Goal: Obtain resource: Obtain resource

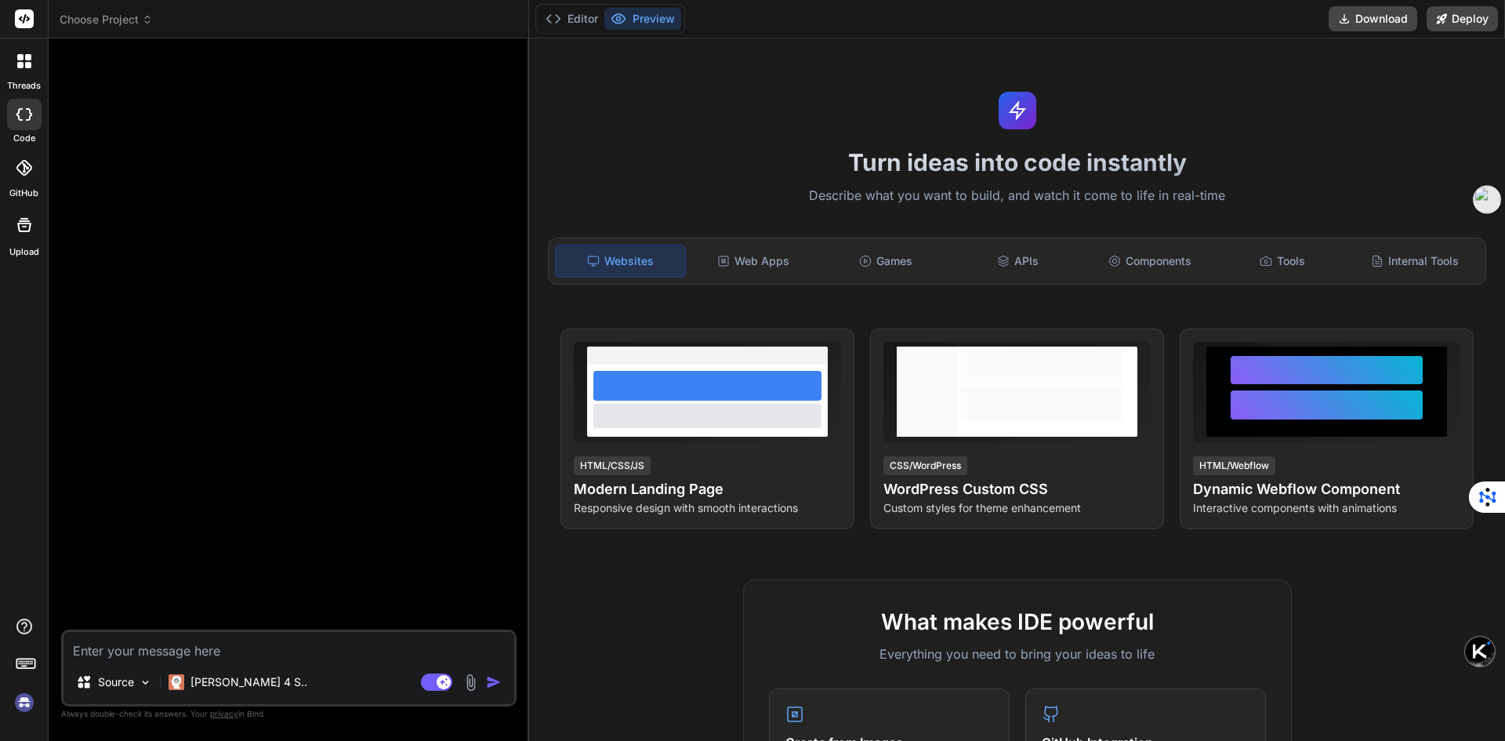
type textarea "x"
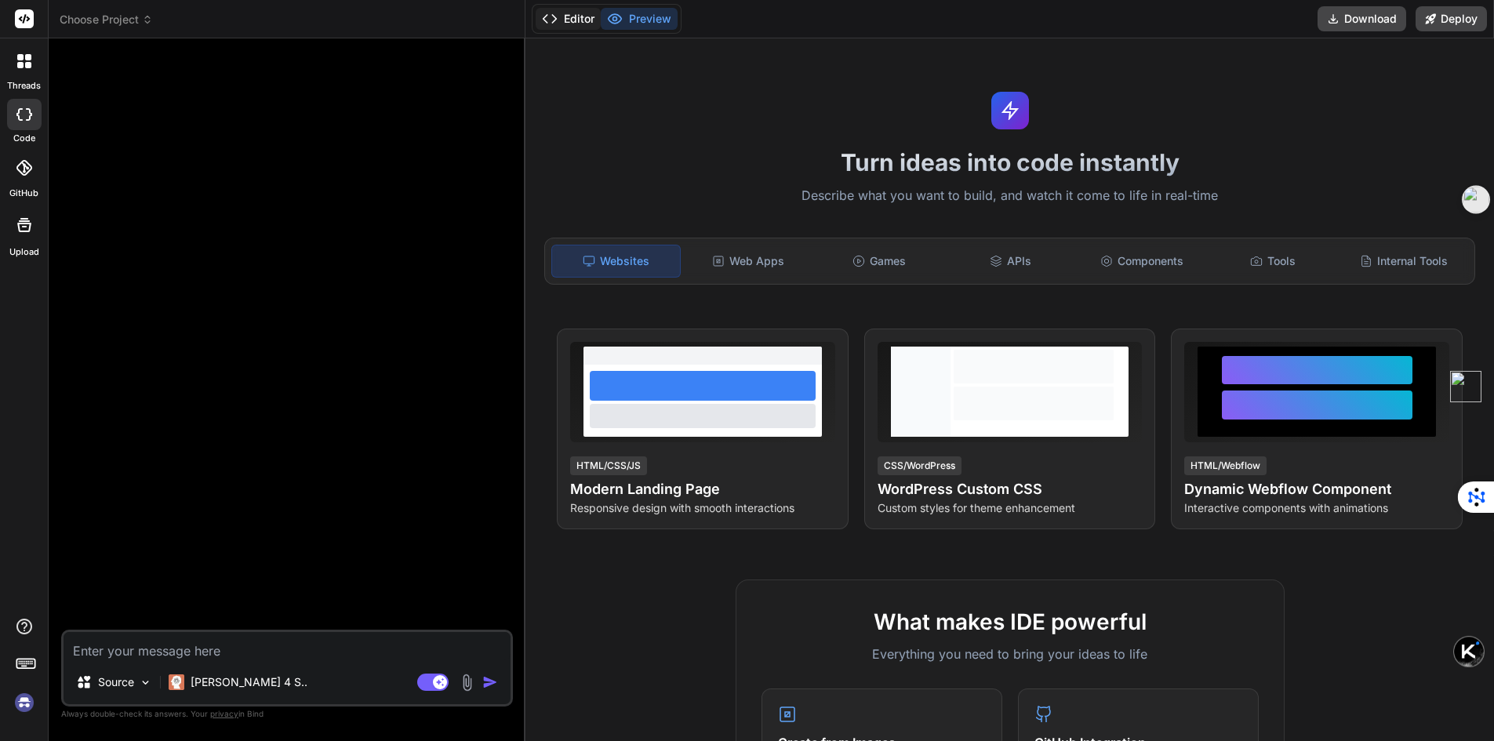
click at [574, 17] on button "Editor" at bounding box center [568, 19] width 65 height 22
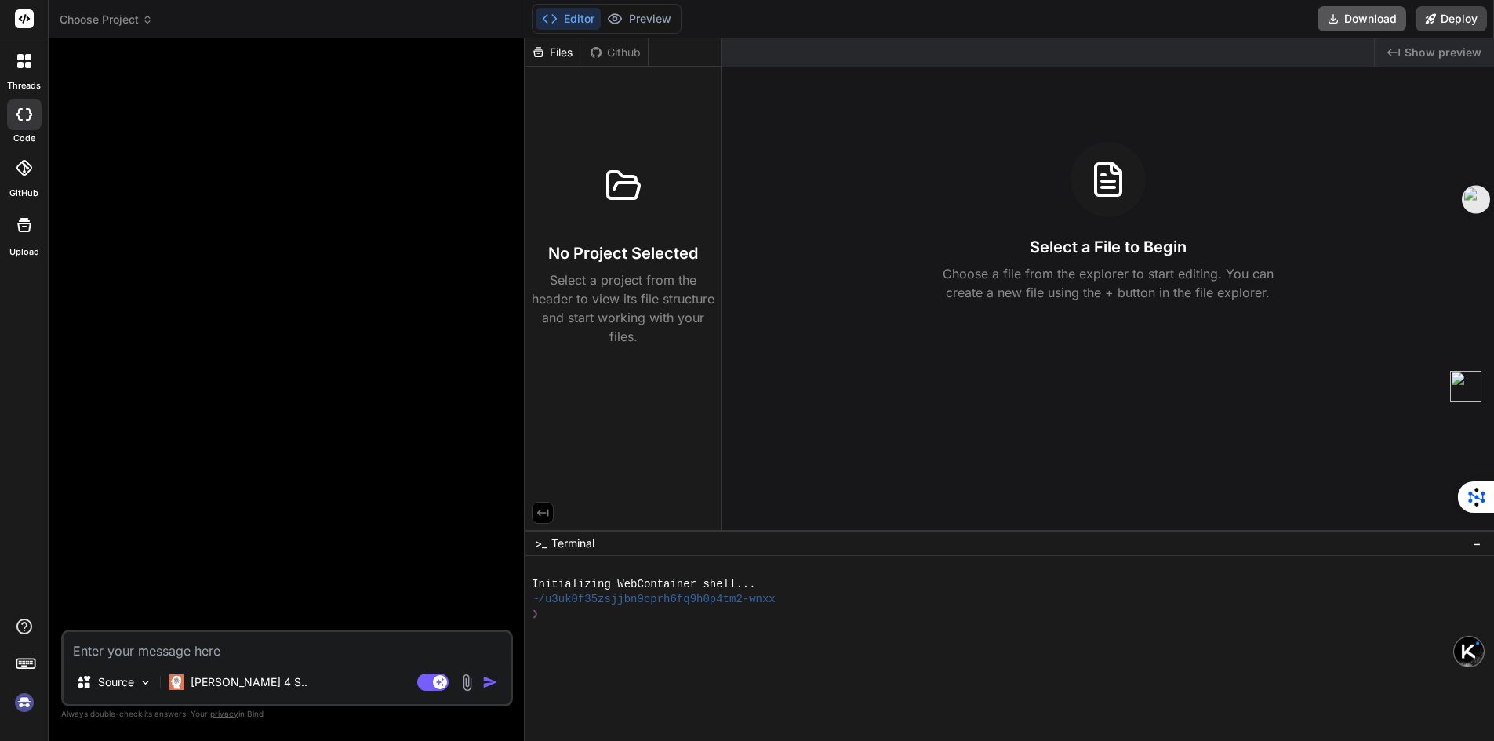
click at [1350, 20] on button "Download" at bounding box center [1361, 18] width 89 height 25
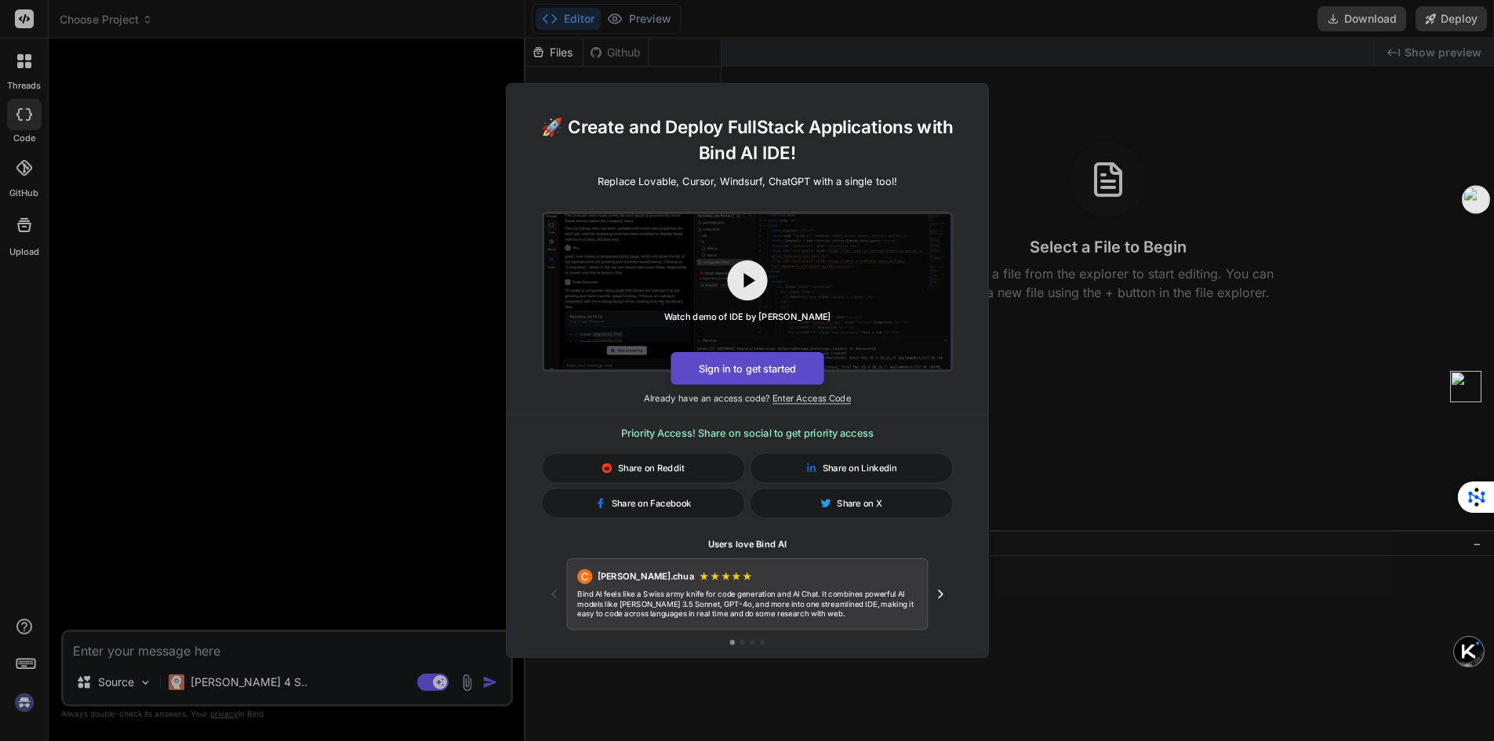
click at [741, 375] on button "Sign in to get started" at bounding box center [746, 368] width 153 height 33
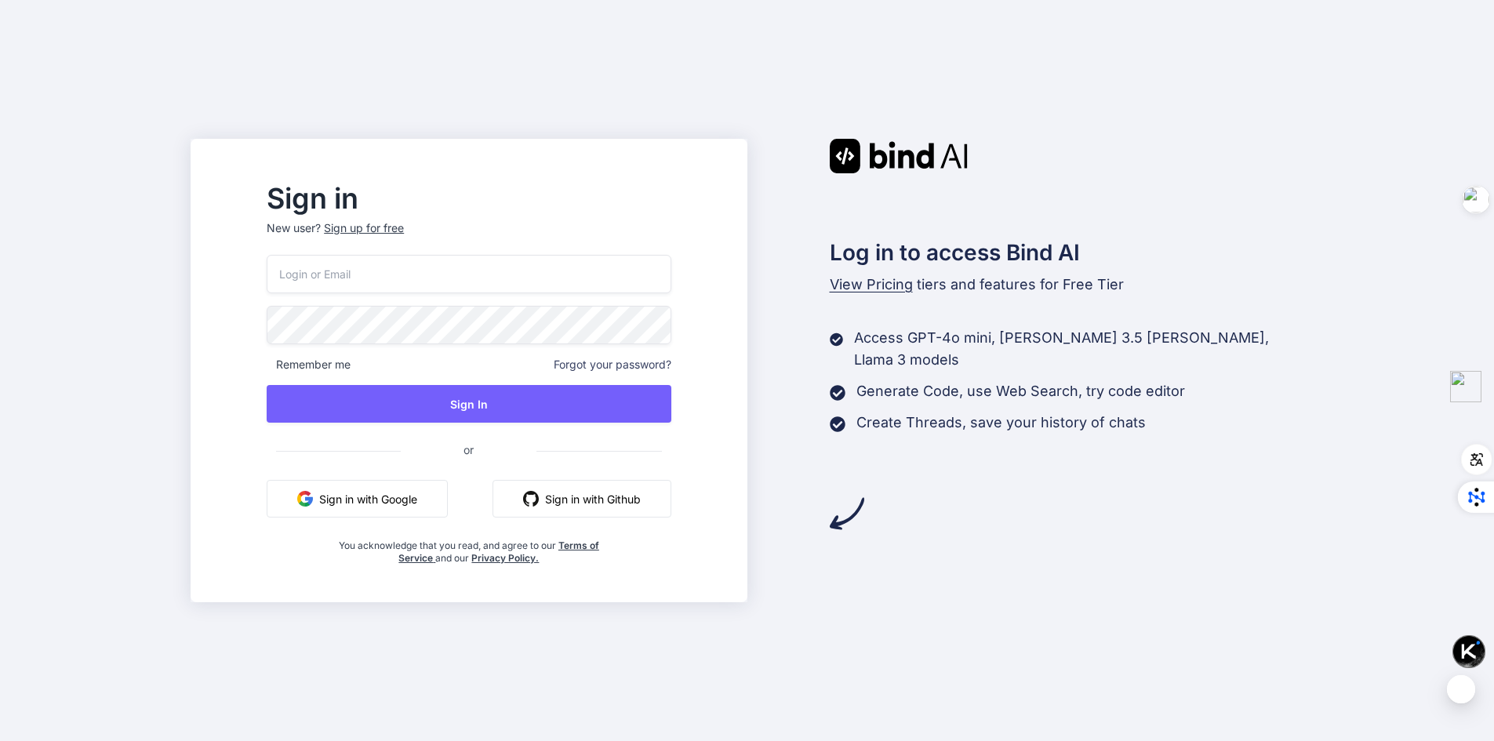
click at [414, 507] on button "Sign in with Google" at bounding box center [357, 499] width 181 height 38
click at [416, 499] on button "Sign in with Google" at bounding box center [357, 499] width 181 height 38
click at [434, 499] on button "Sign in with Google" at bounding box center [357, 499] width 181 height 38
click at [447, 499] on button "Sign in with Google" at bounding box center [357, 499] width 181 height 38
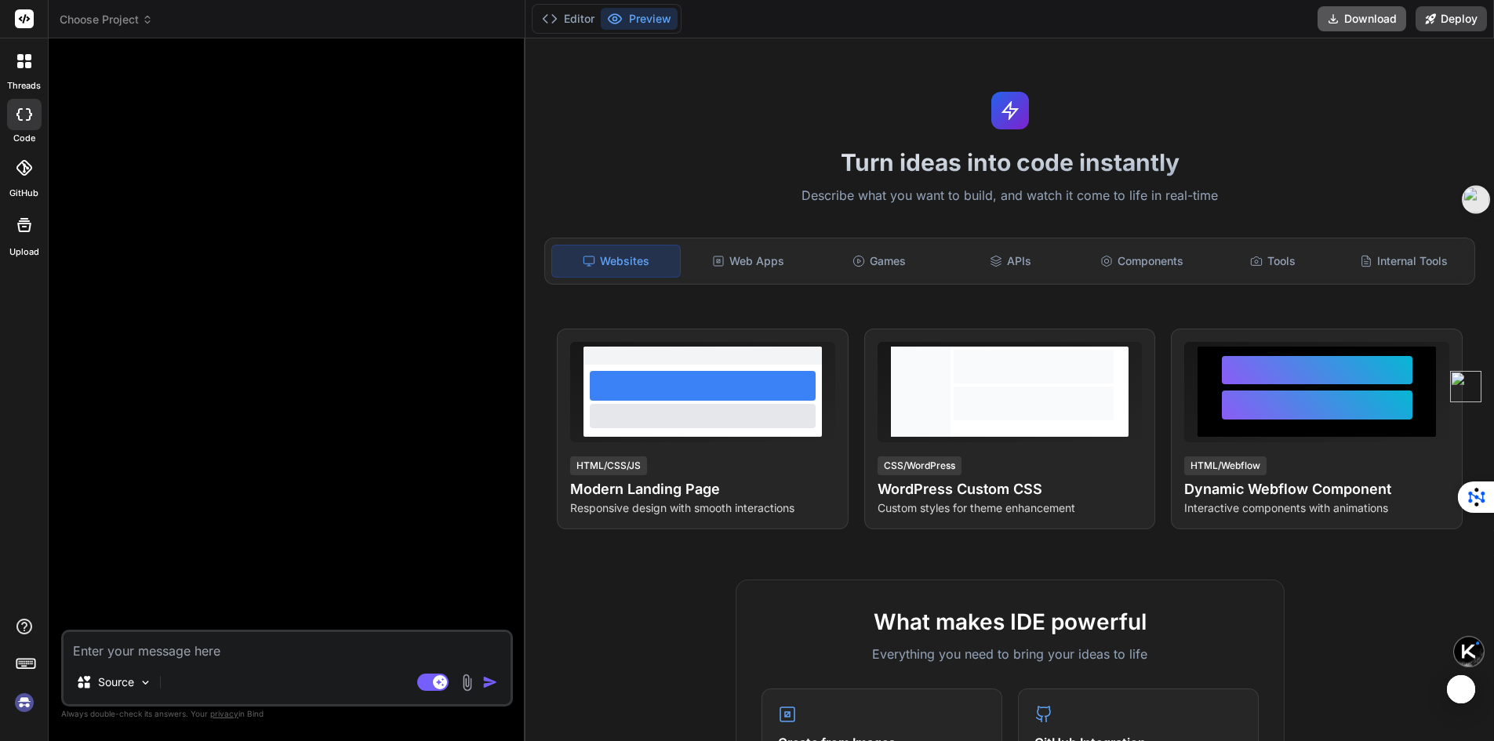
click at [1359, 18] on button "Download" at bounding box center [1361, 18] width 89 height 25
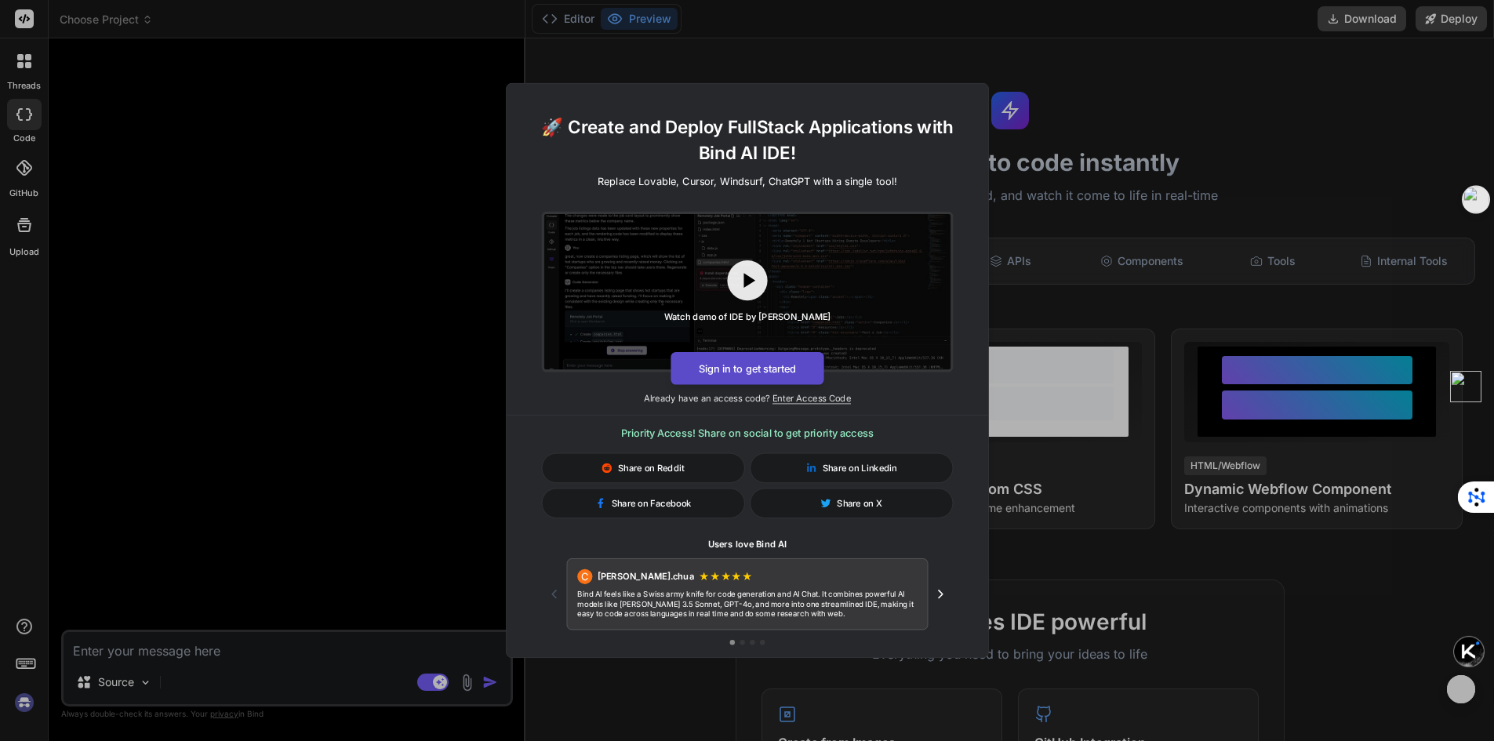
click at [751, 374] on button "Sign in to get started" at bounding box center [746, 368] width 153 height 33
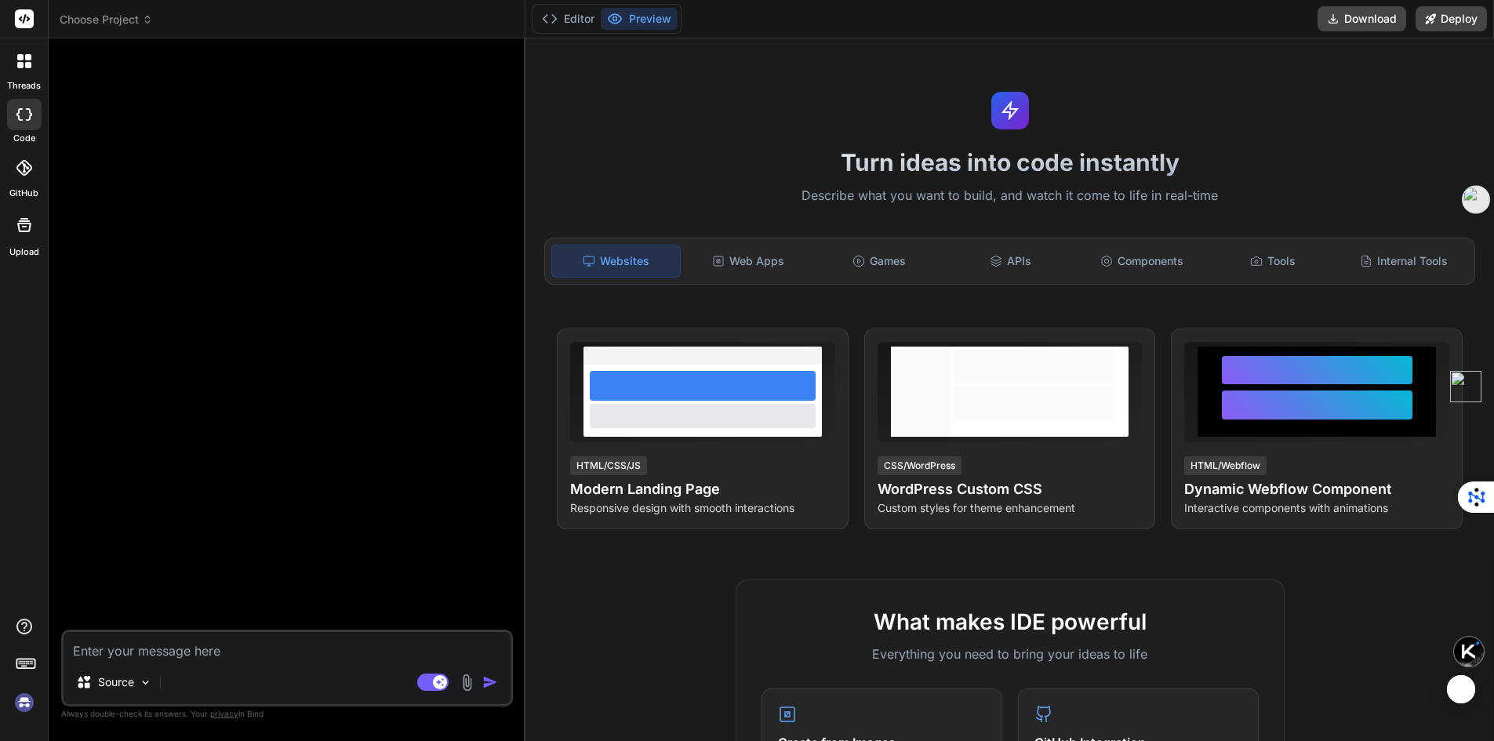
type textarea "x"
click at [1346, 22] on button "Download" at bounding box center [1361, 18] width 89 height 25
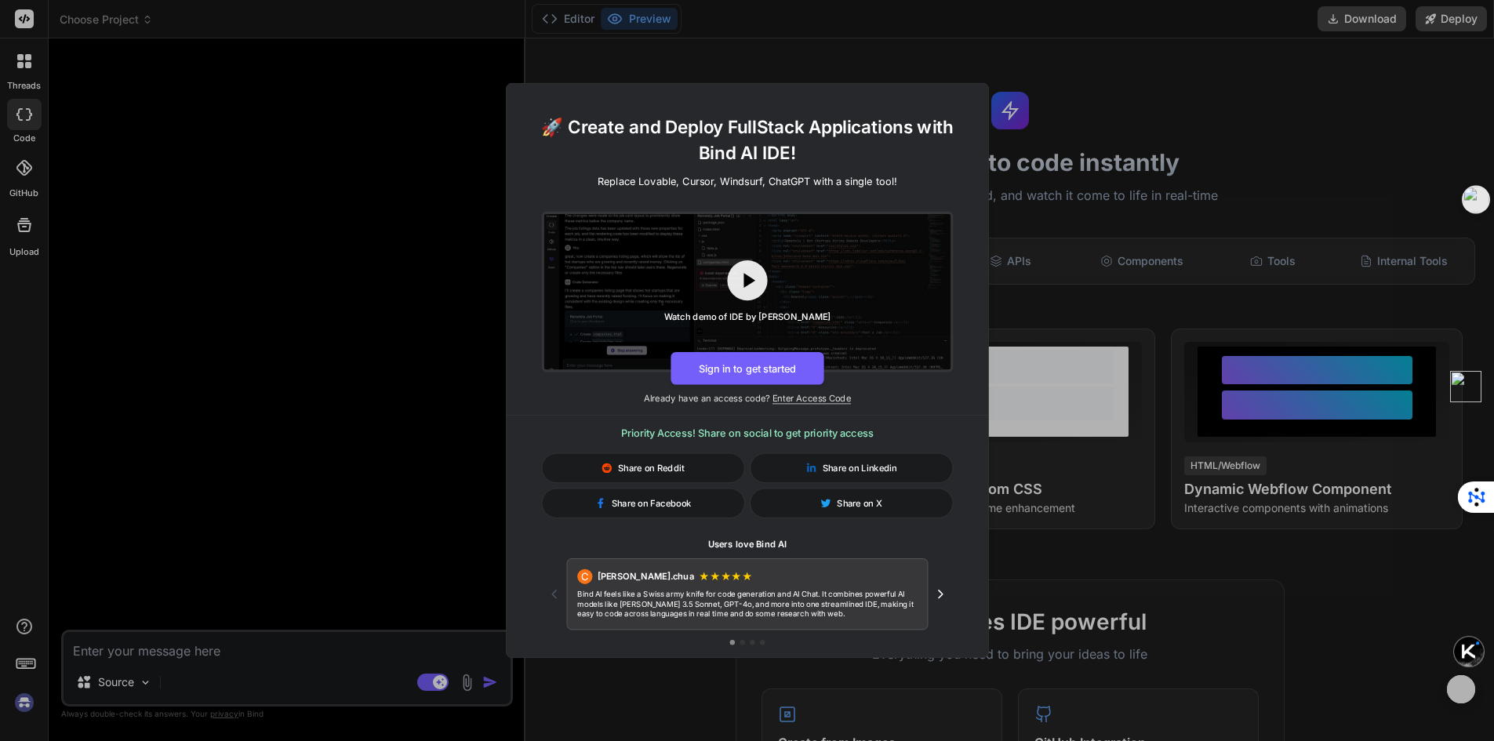
click at [889, 49] on div "🚀 Create and Deploy FullStack Applications with Bind AI IDE! Replace Lovable, C…" at bounding box center [747, 370] width 1494 height 741
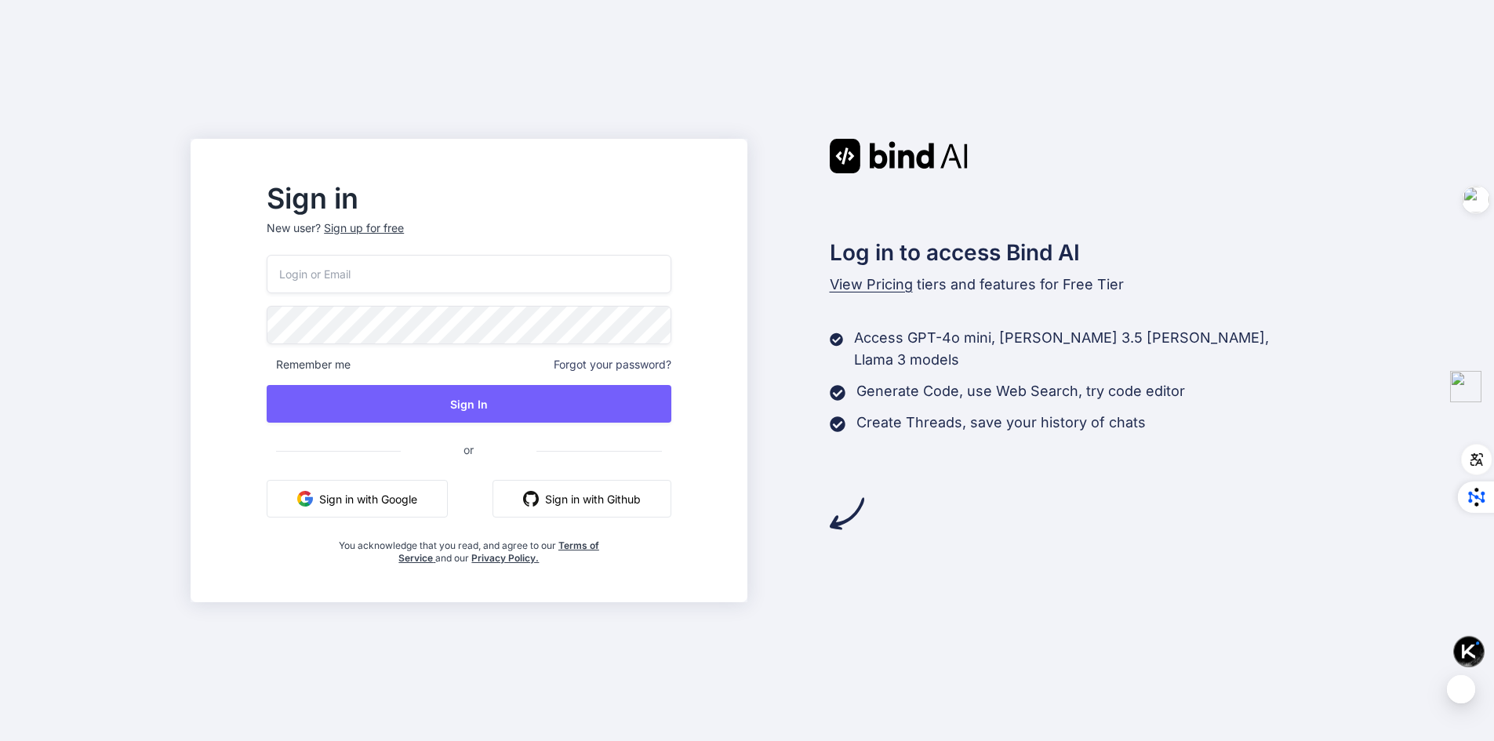
click at [439, 490] on button "Sign in with Google" at bounding box center [357, 499] width 181 height 38
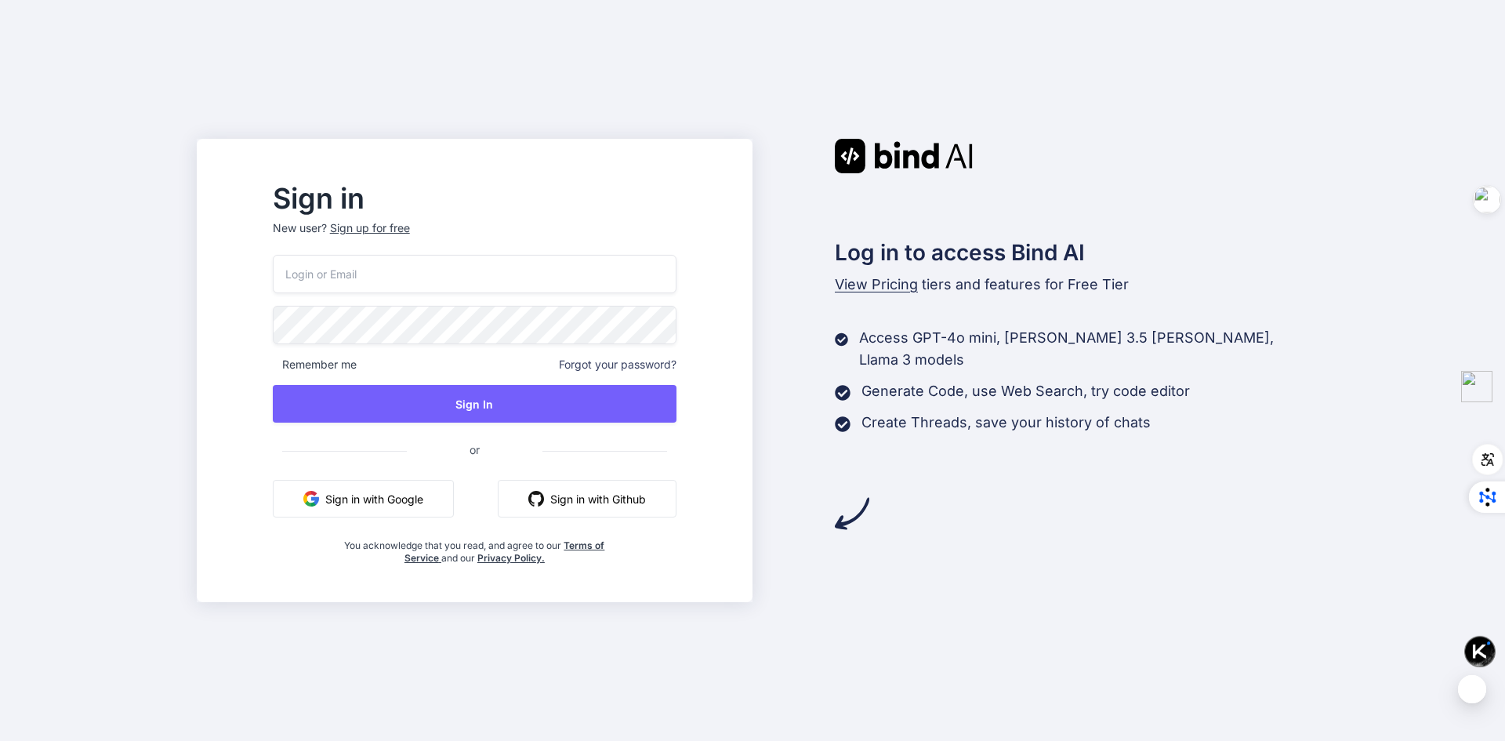
click at [438, 497] on button "Sign in with Google" at bounding box center [363, 499] width 181 height 38
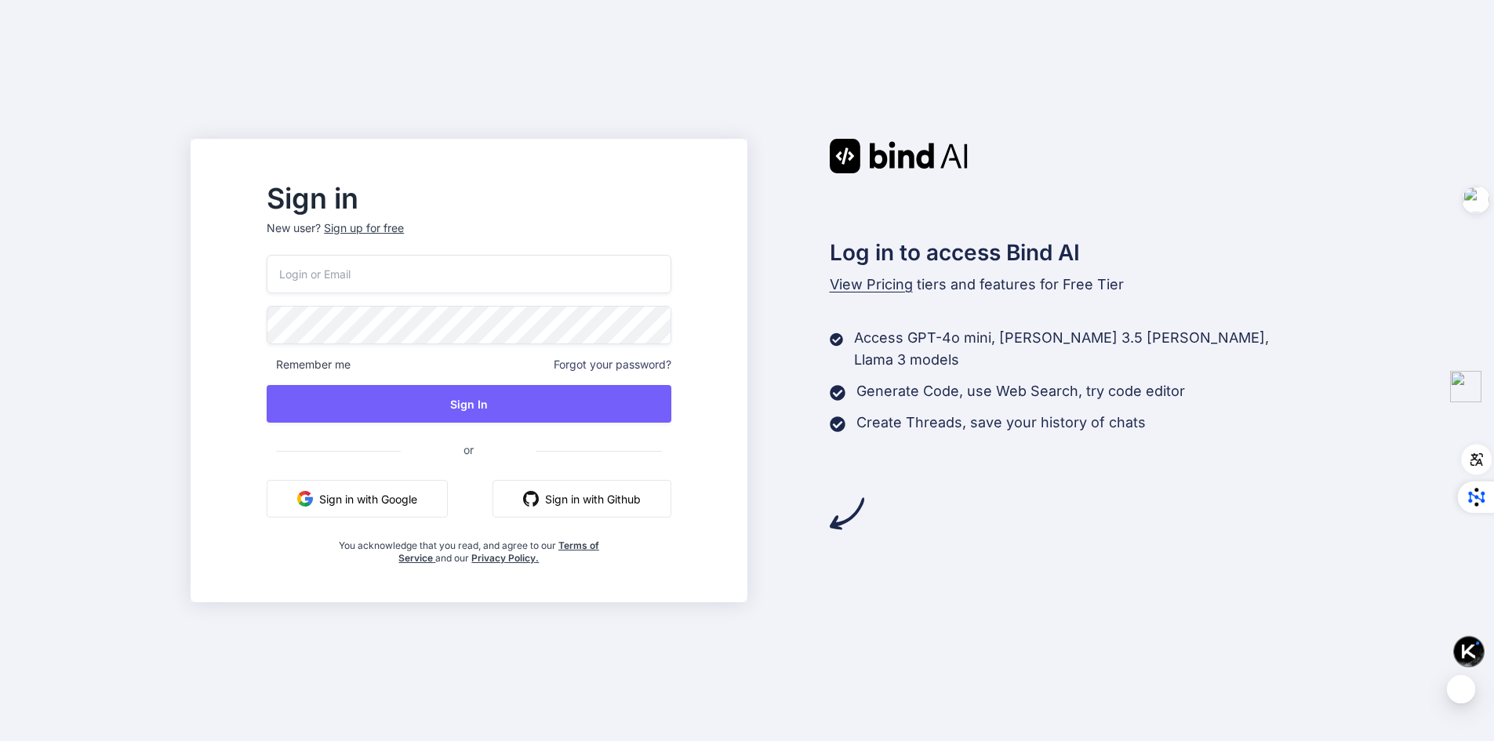
click at [421, 493] on button "Sign in with Google" at bounding box center [357, 499] width 181 height 38
click at [856, 285] on span "View Pricing" at bounding box center [871, 284] width 83 height 16
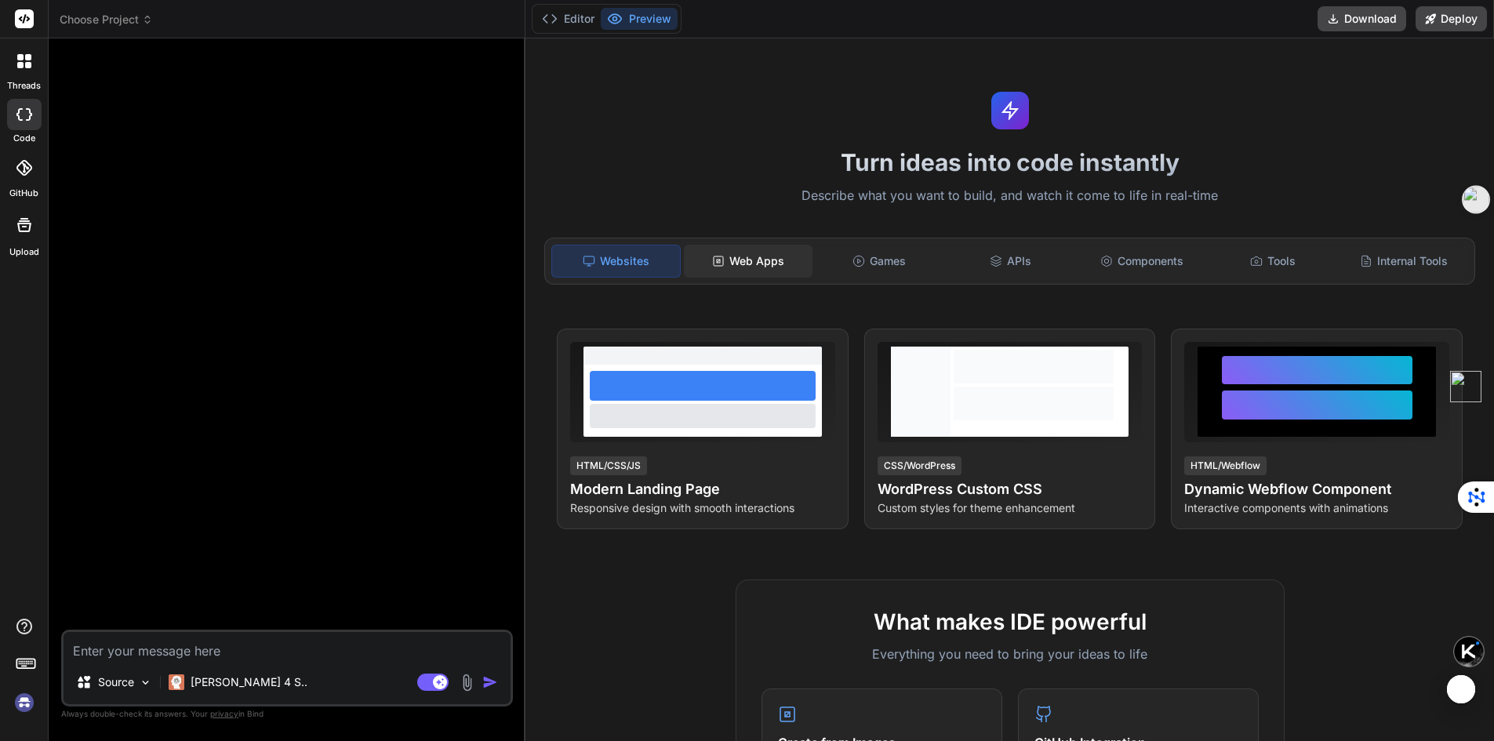
click at [743, 266] on div "Web Apps" at bounding box center [748, 261] width 128 height 33
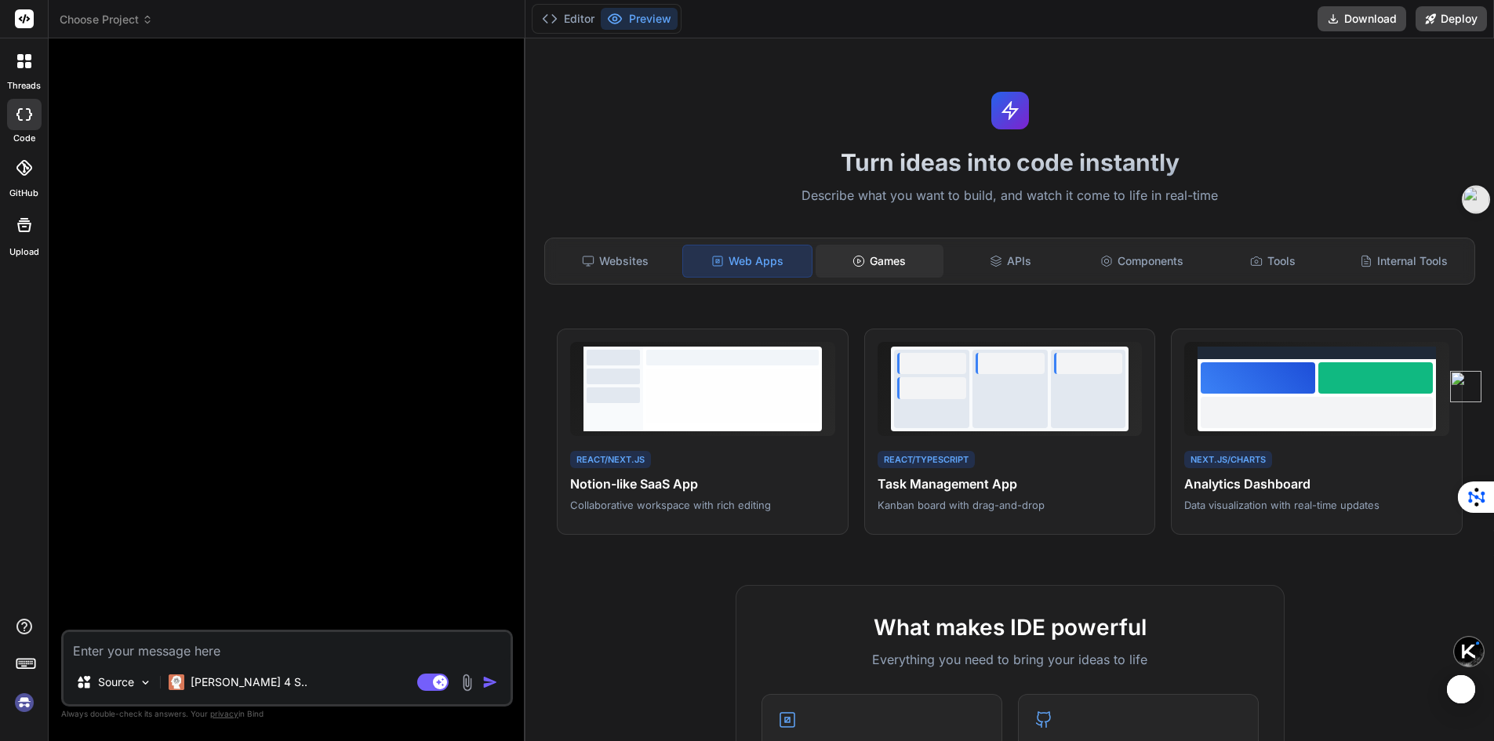
click at [869, 263] on div "Games" at bounding box center [879, 261] width 128 height 33
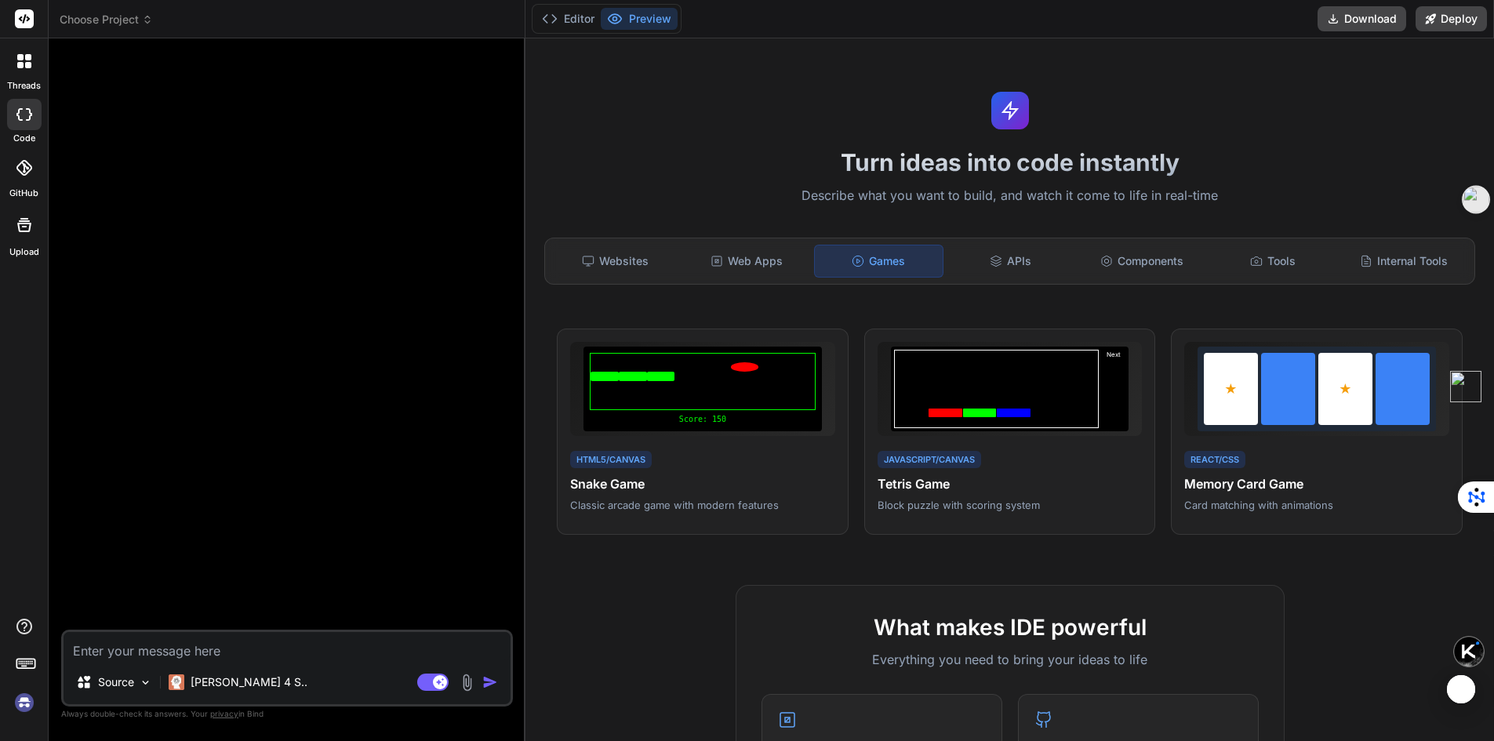
type textarea "x"
click at [1015, 267] on div "APIs" at bounding box center [1010, 261] width 128 height 33
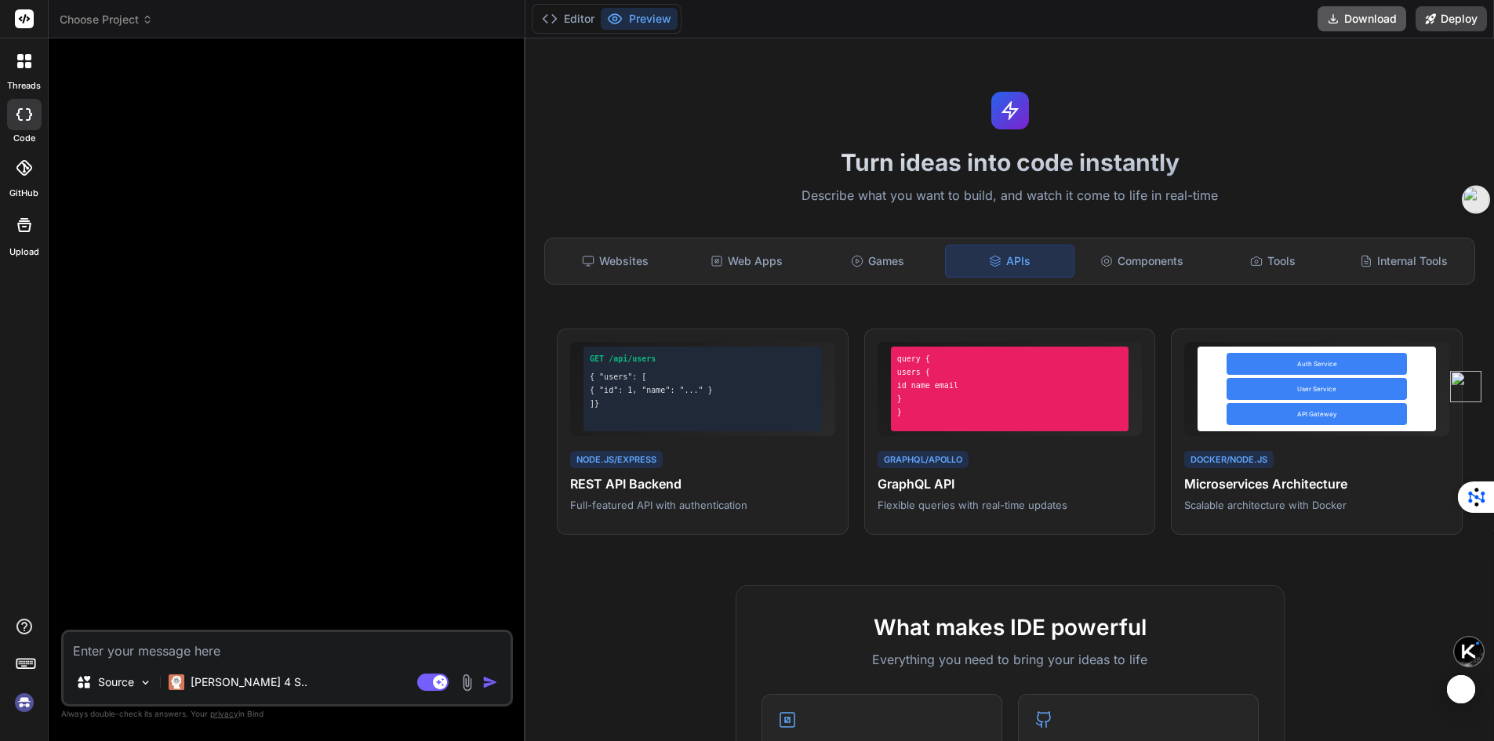
click at [1368, 24] on button "Download" at bounding box center [1361, 18] width 89 height 25
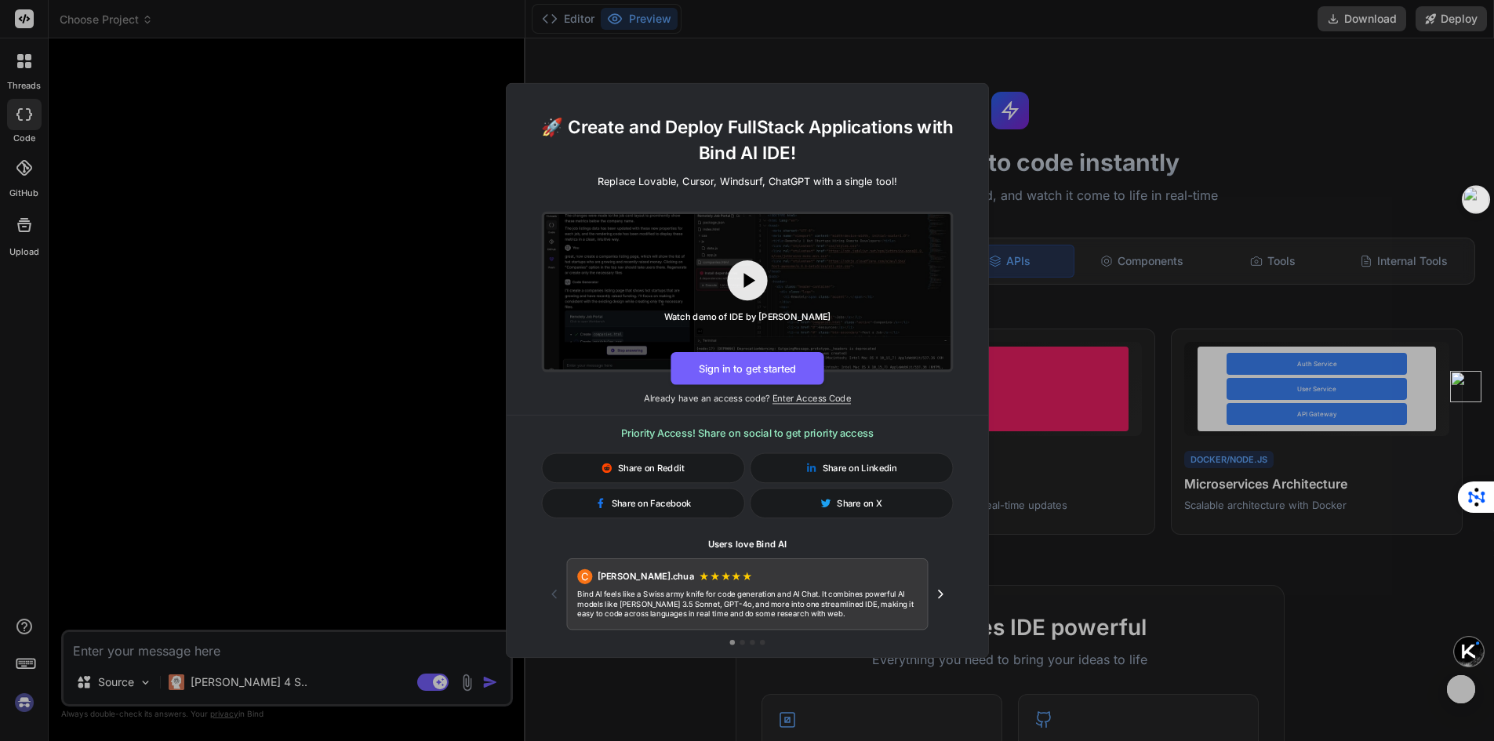
click at [938, 590] on icon "Next testimonial" at bounding box center [939, 594] width 15 height 15
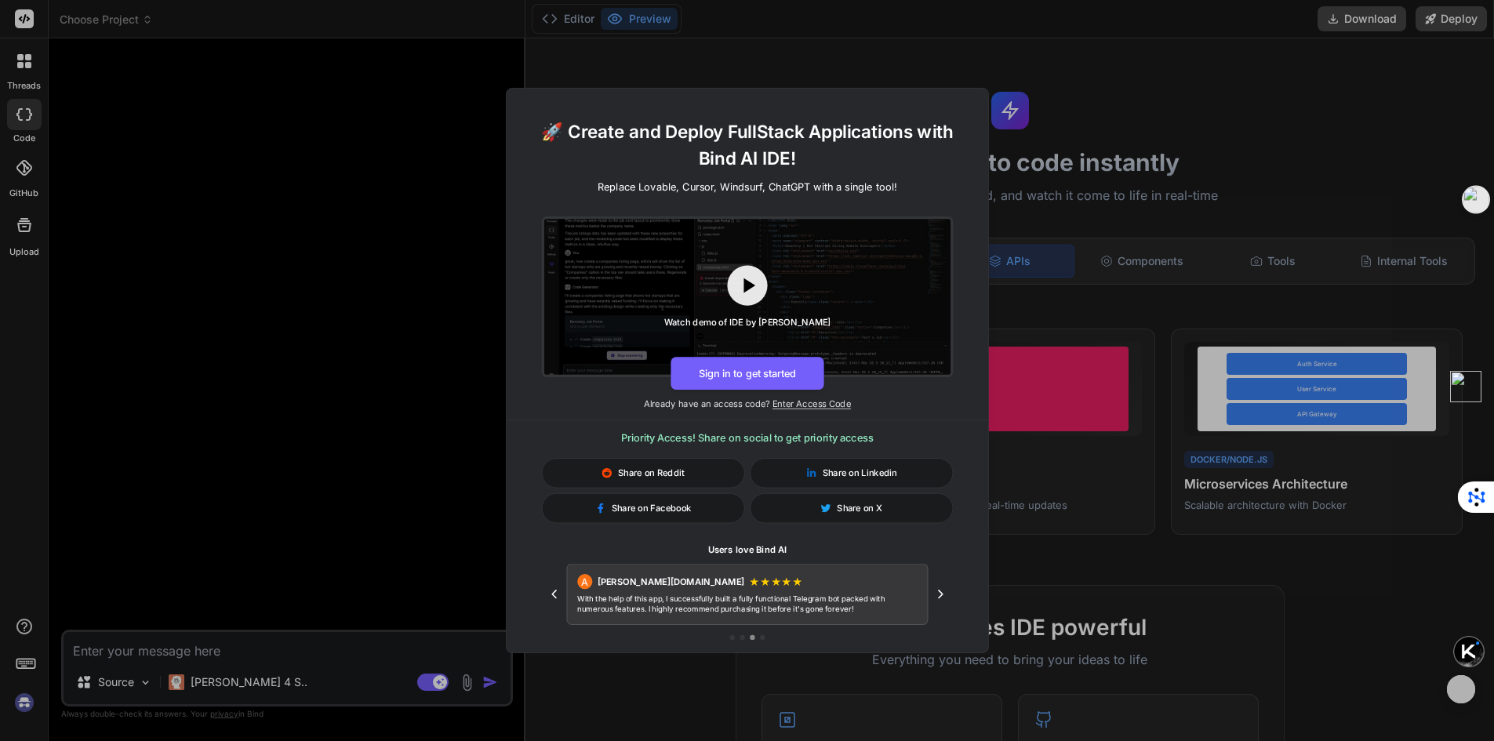
click at [793, 409] on p "Already have an access code? Enter Access Code" at bounding box center [746, 404] width 481 height 13
click at [790, 407] on span "Enter Access Code" at bounding box center [811, 403] width 78 height 11
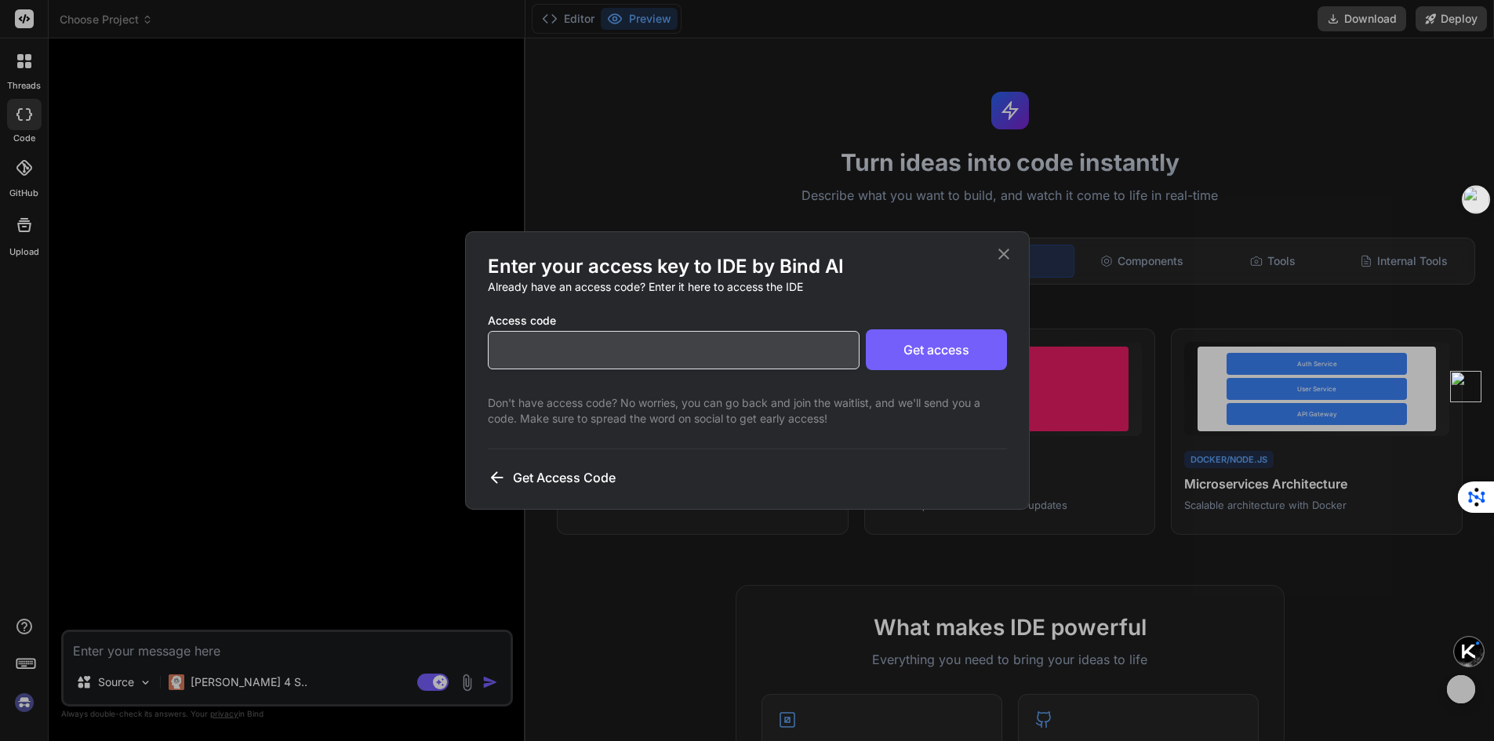
click at [776, 354] on input "text" at bounding box center [674, 350] width 372 height 38
click at [1000, 252] on icon at bounding box center [1003, 254] width 19 height 19
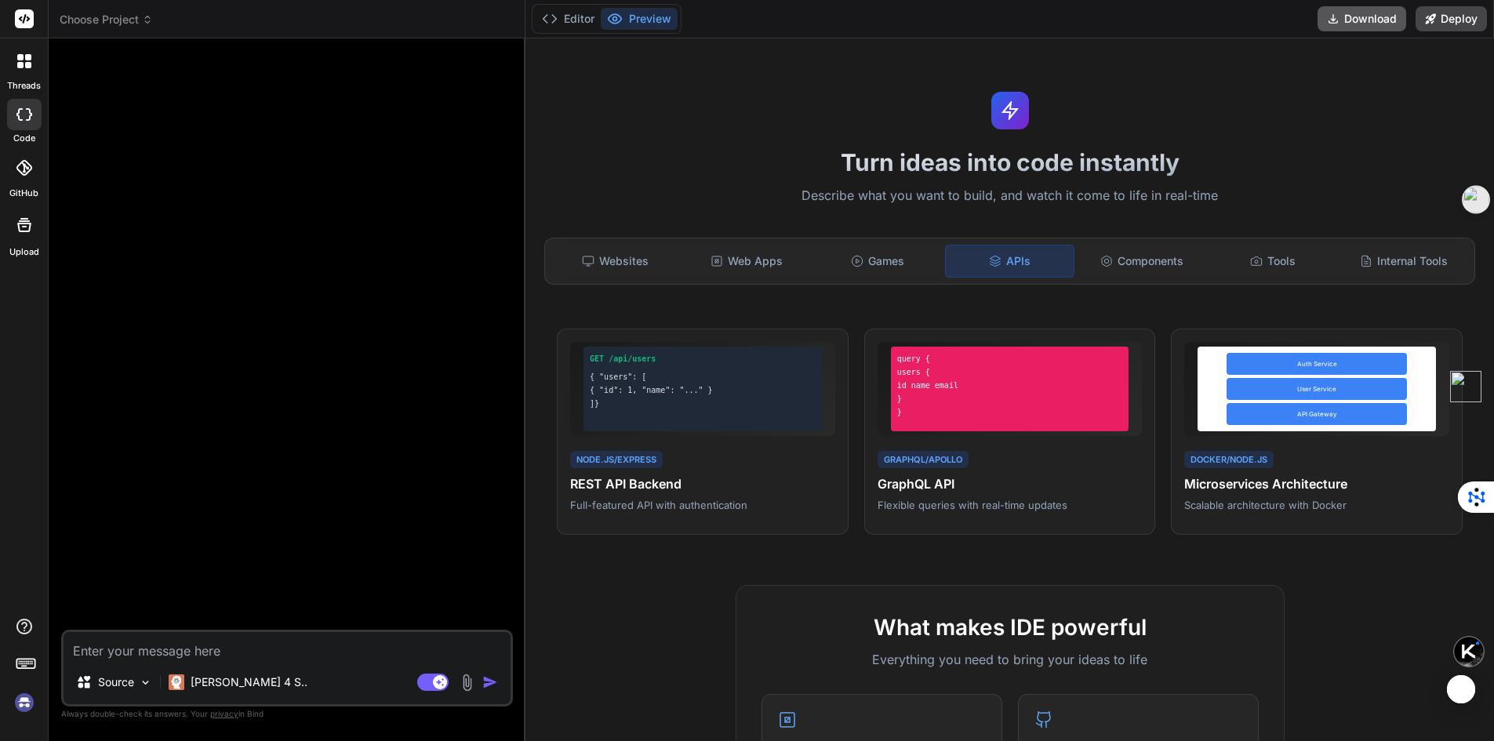
click at [1351, 22] on button "Download" at bounding box center [1361, 18] width 89 height 25
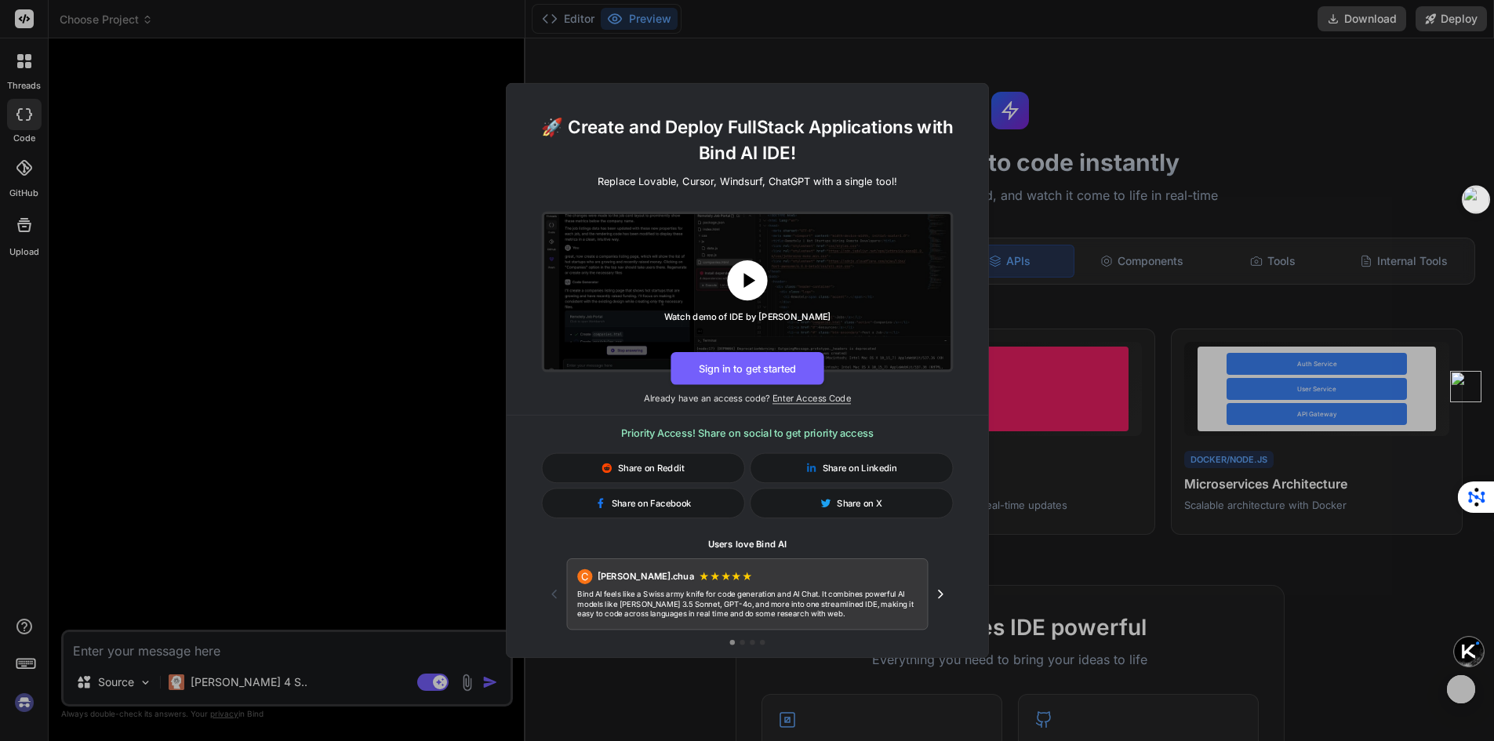
click at [765, 278] on button at bounding box center [747, 280] width 40 height 40
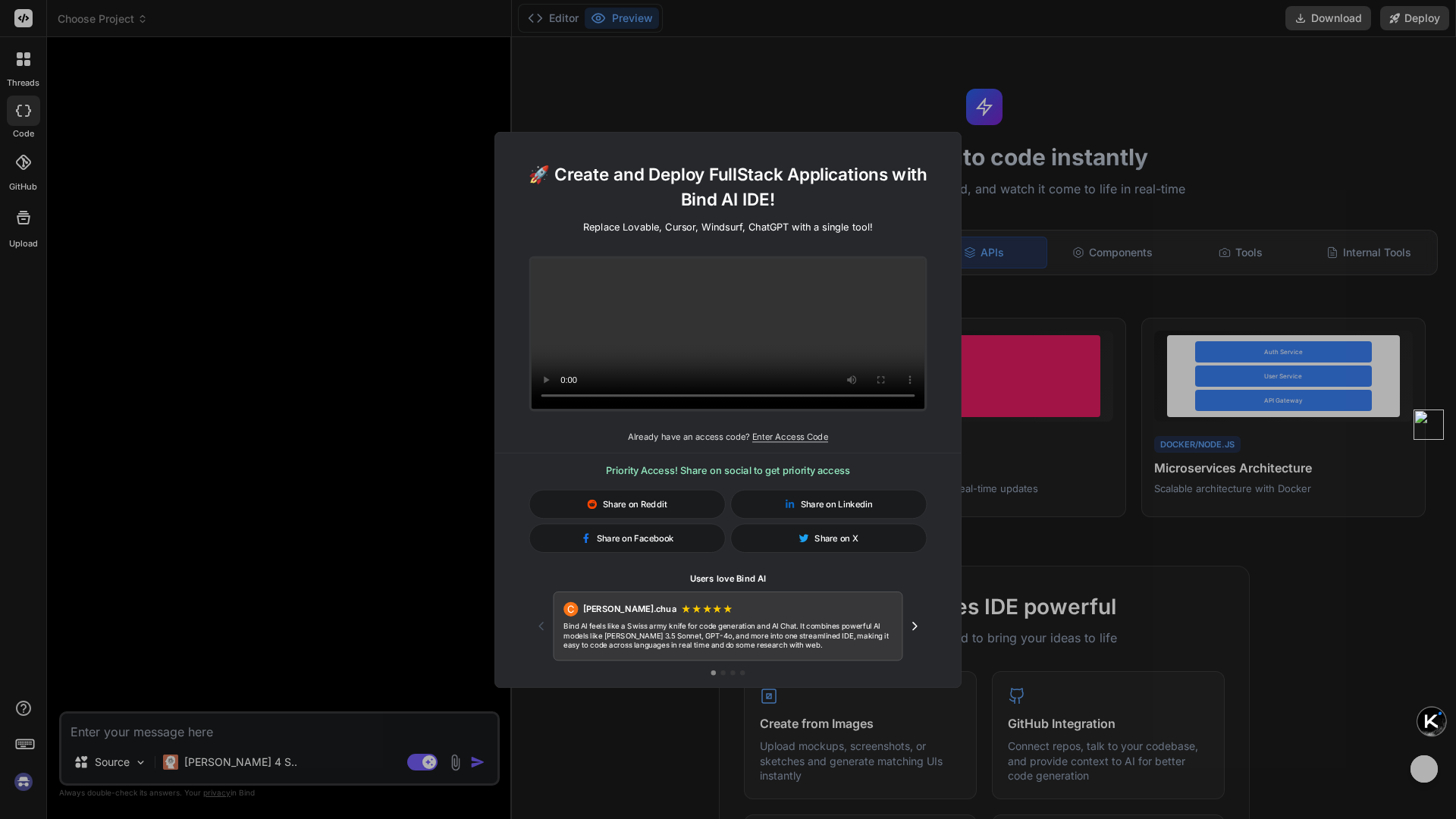
type textarea "x"
